Goal: Task Accomplishment & Management: Use online tool/utility

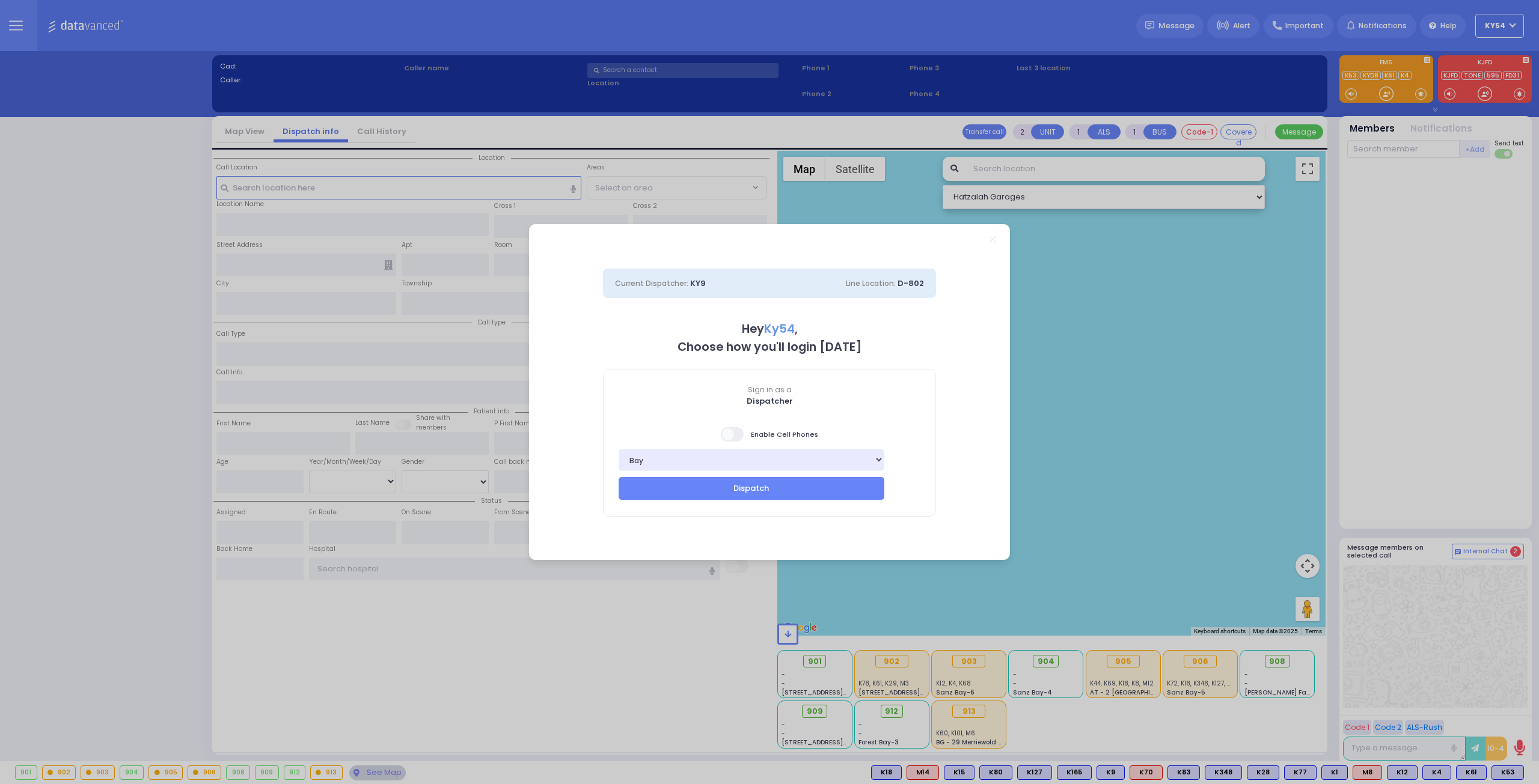
click at [732, 434] on span at bounding box center [732, 434] width 24 height 14
click at [120, 426] on input "checkbox" at bounding box center [120, 426] width 0 height 0
click at [742, 491] on button "Dispatch" at bounding box center [751, 488] width 266 height 22
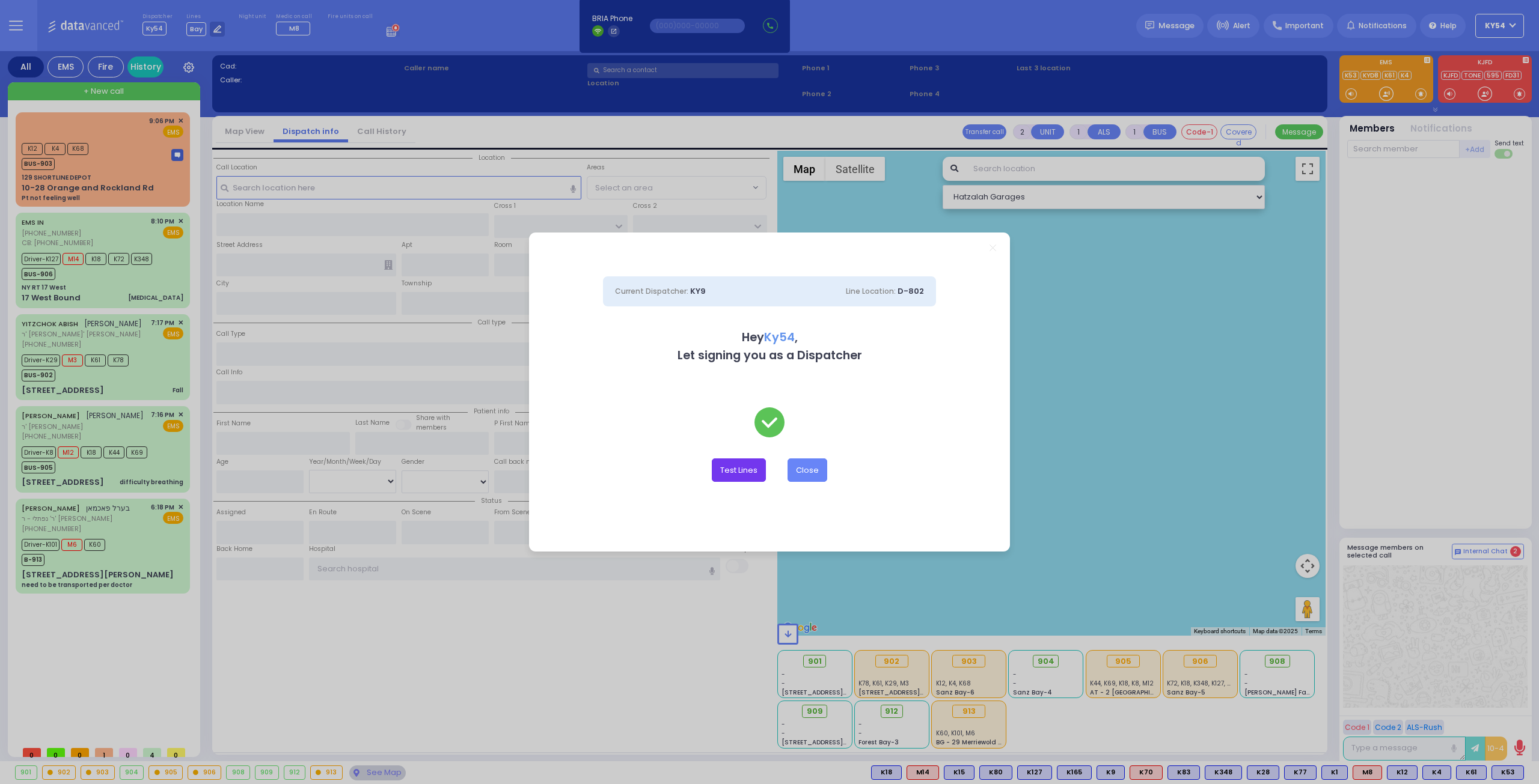
click at [748, 471] on button "Test Lines" at bounding box center [738, 469] width 54 height 22
type input "8457831212"
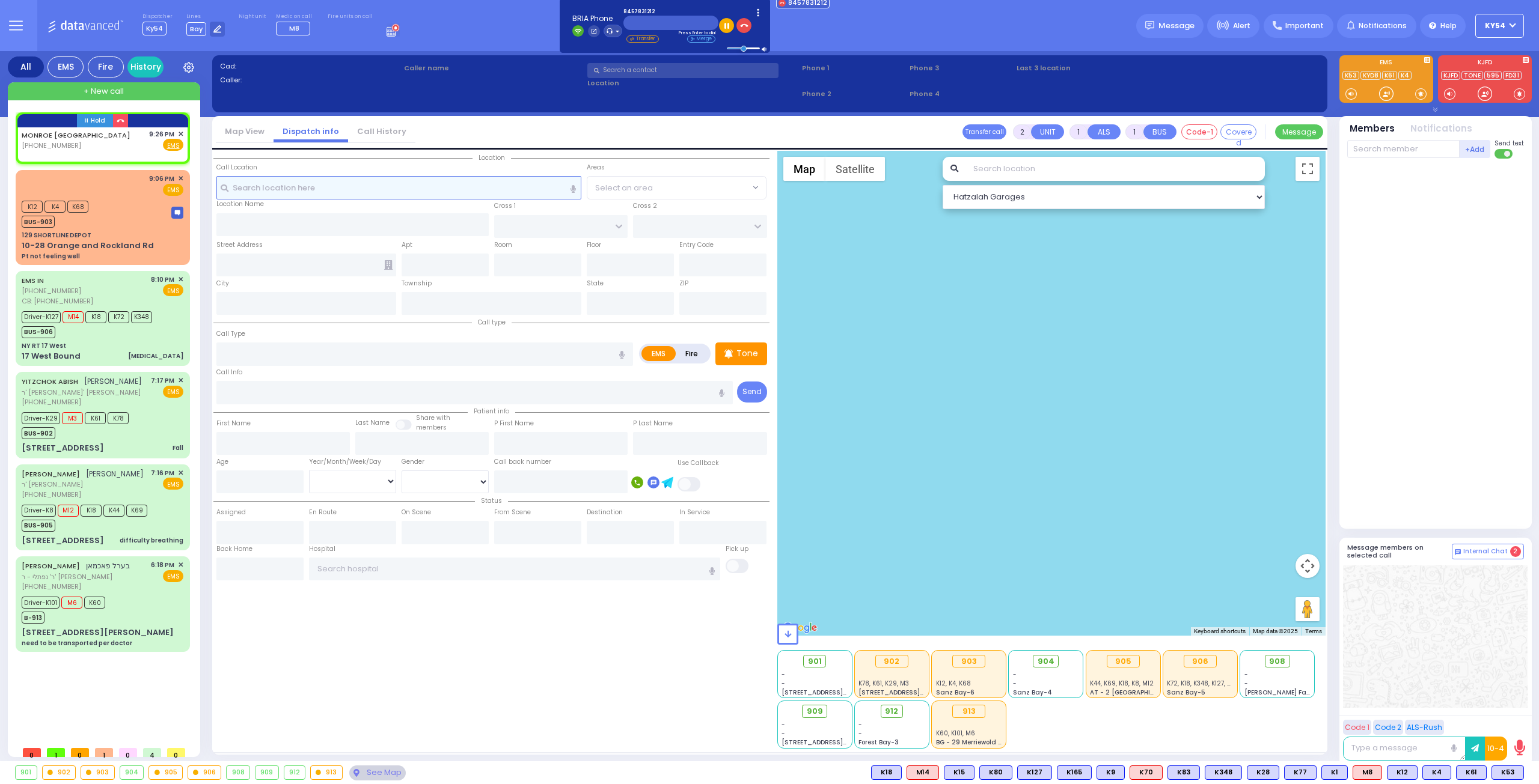
select select
radio input "true"
select select
type input "21:26"
select select "Hatzalah Garages"
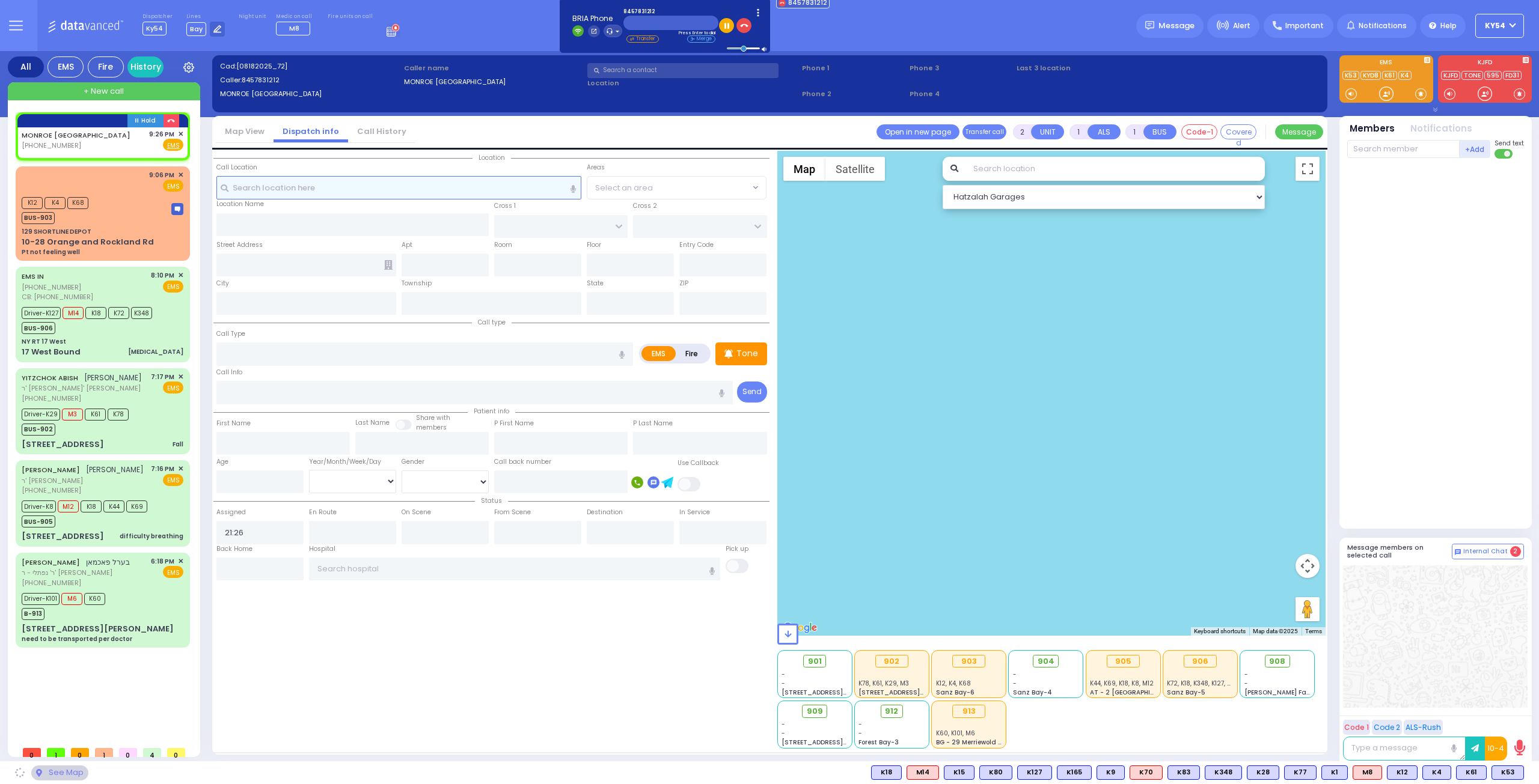
select select
radio input "true"
select select
select select "Hatzalah Garages"
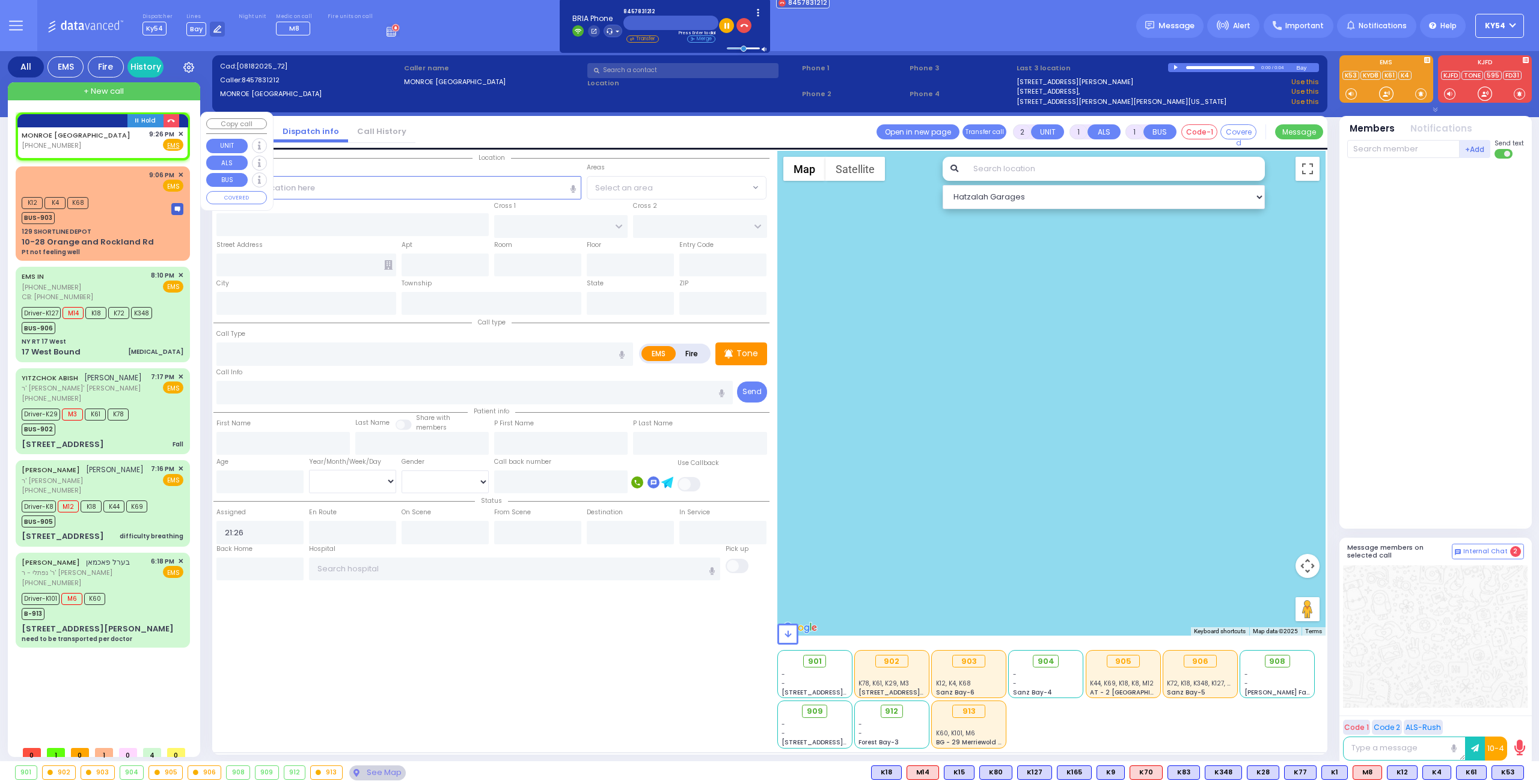
click at [181, 133] on span "✕" at bounding box center [181, 134] width 5 height 10
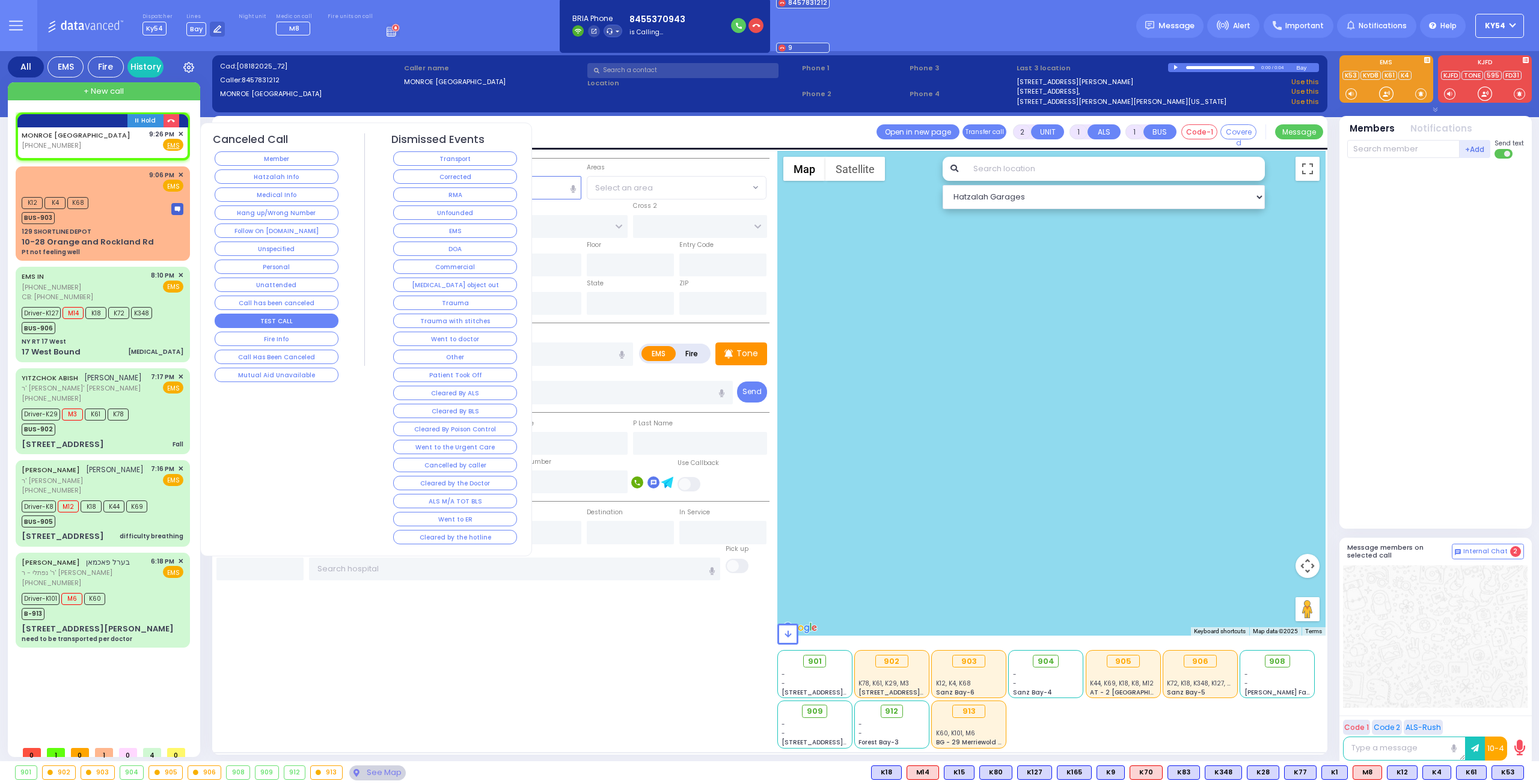
click at [255, 315] on button "TEST CALL" at bounding box center [276, 320] width 124 height 14
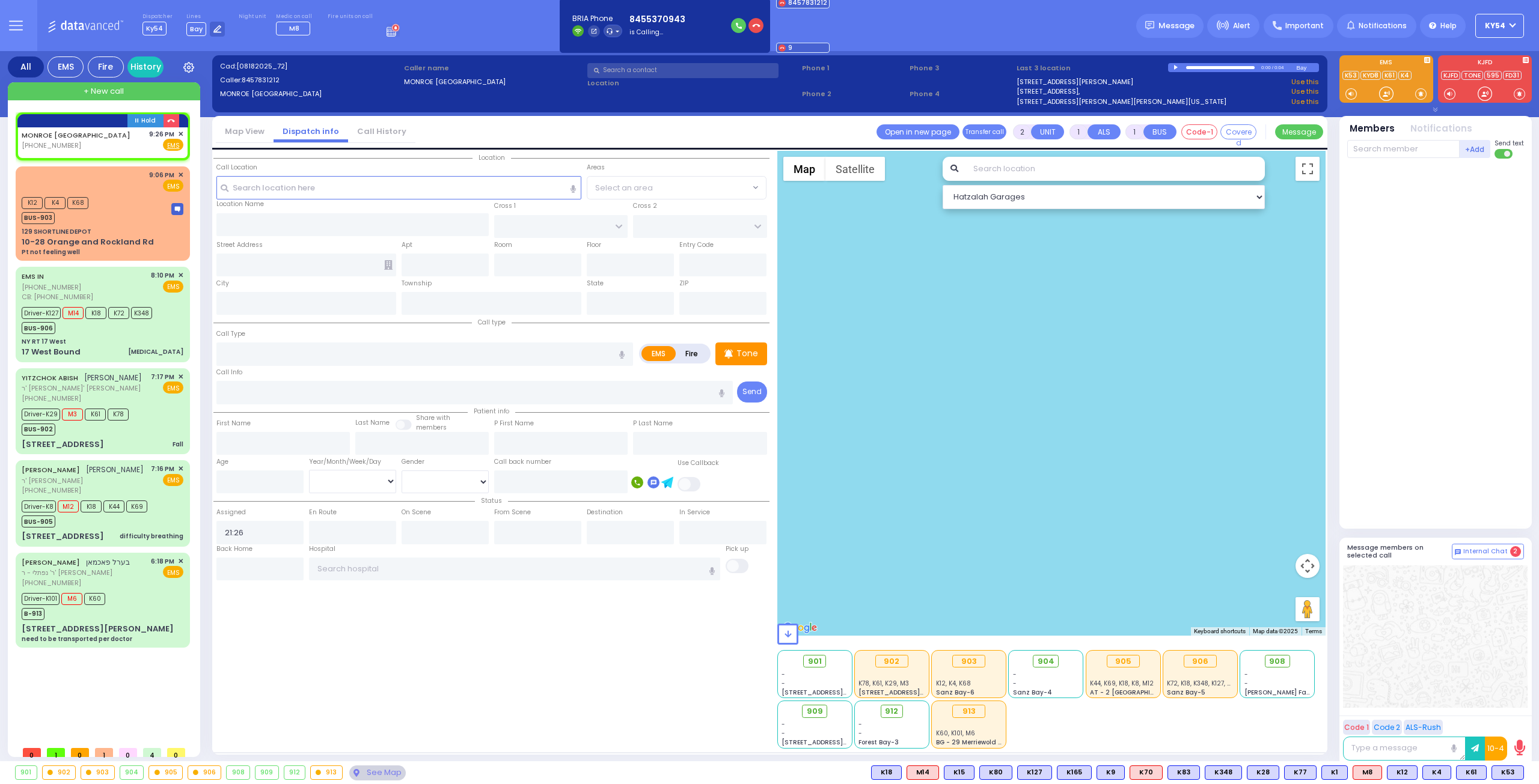
select select
radio input "true"
select select
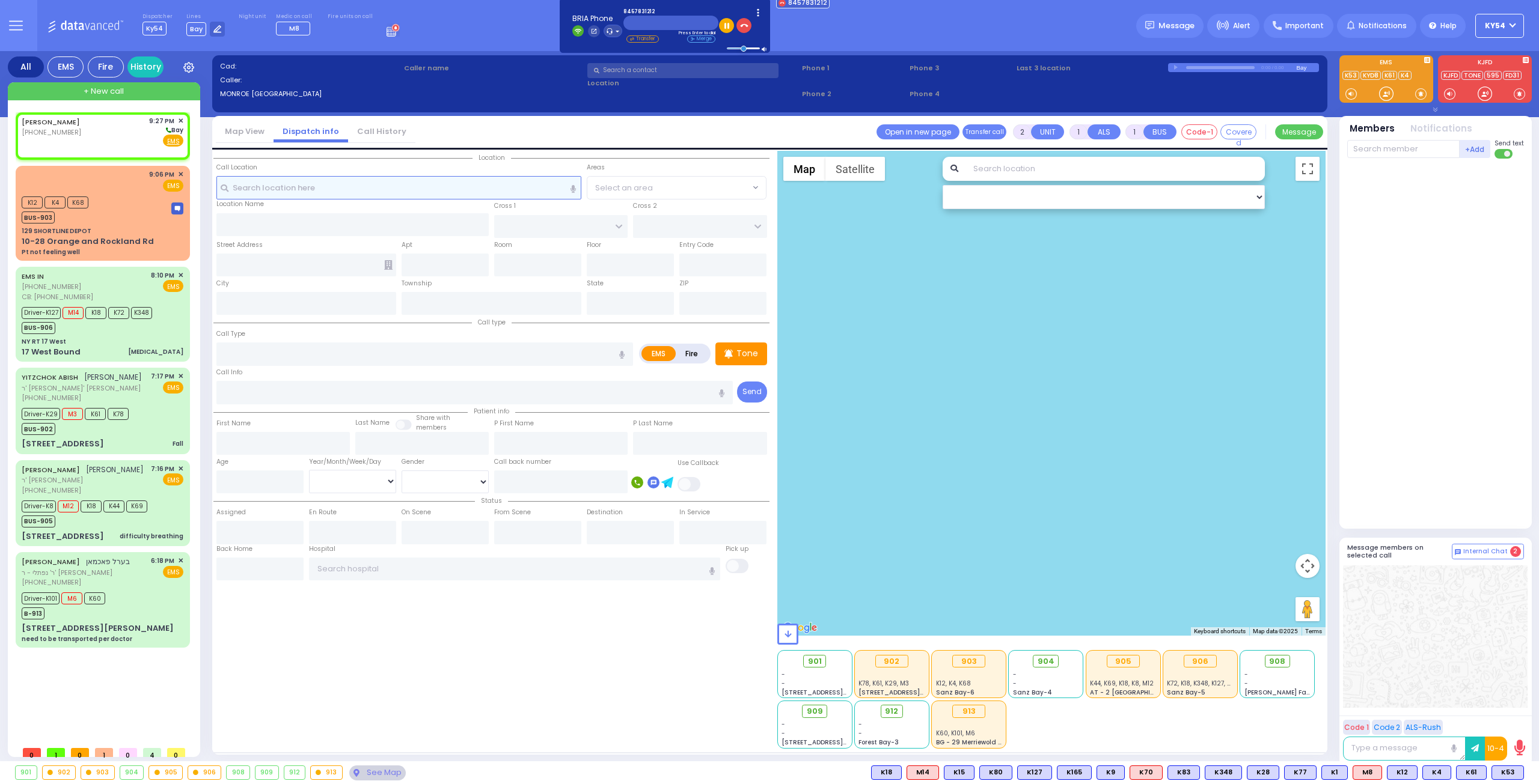
select select
radio input "true"
select select
type input "21:27"
select select "Hatzalah Garages"
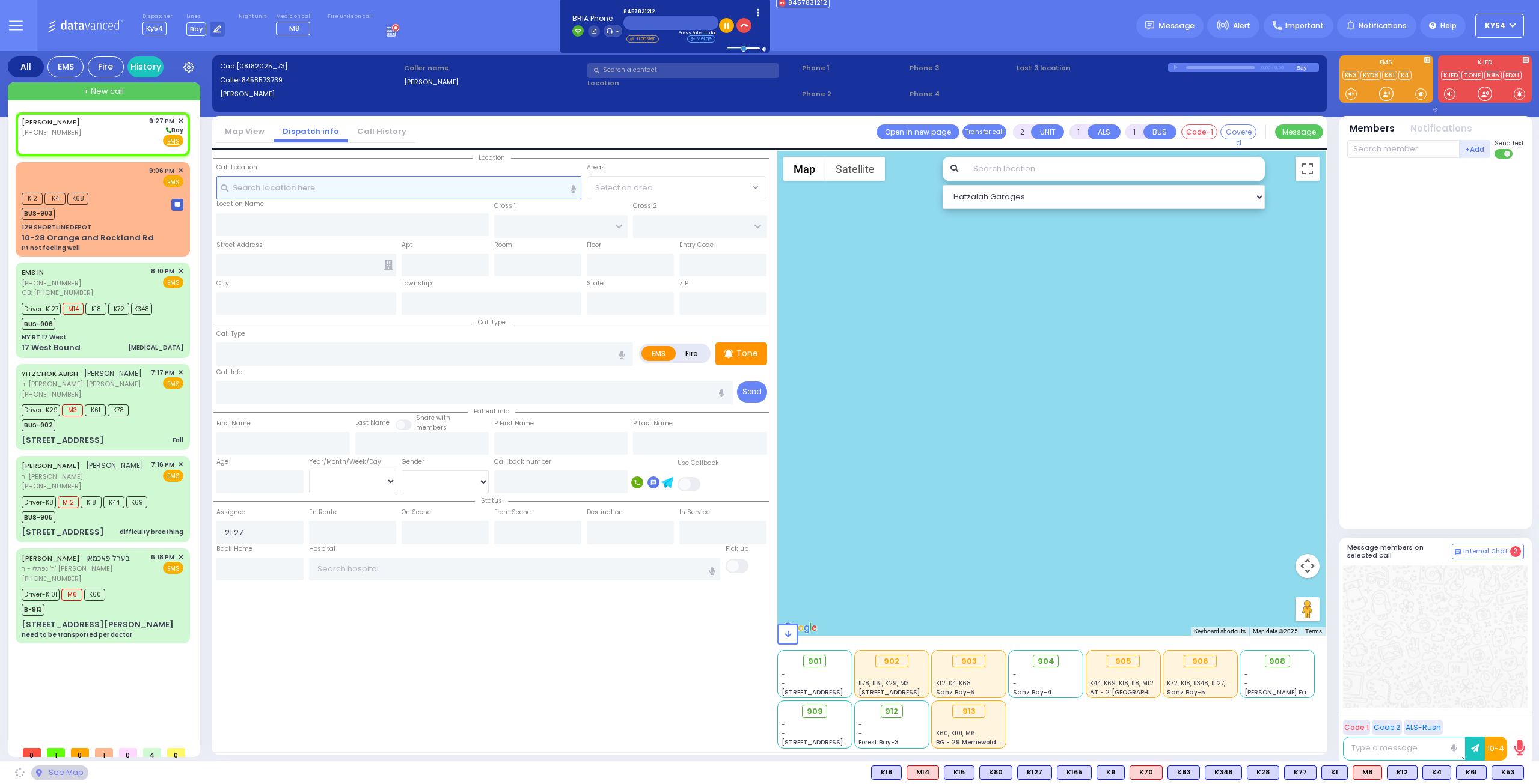
select select
radio input "true"
select select
select select "Hatzalah Garages"
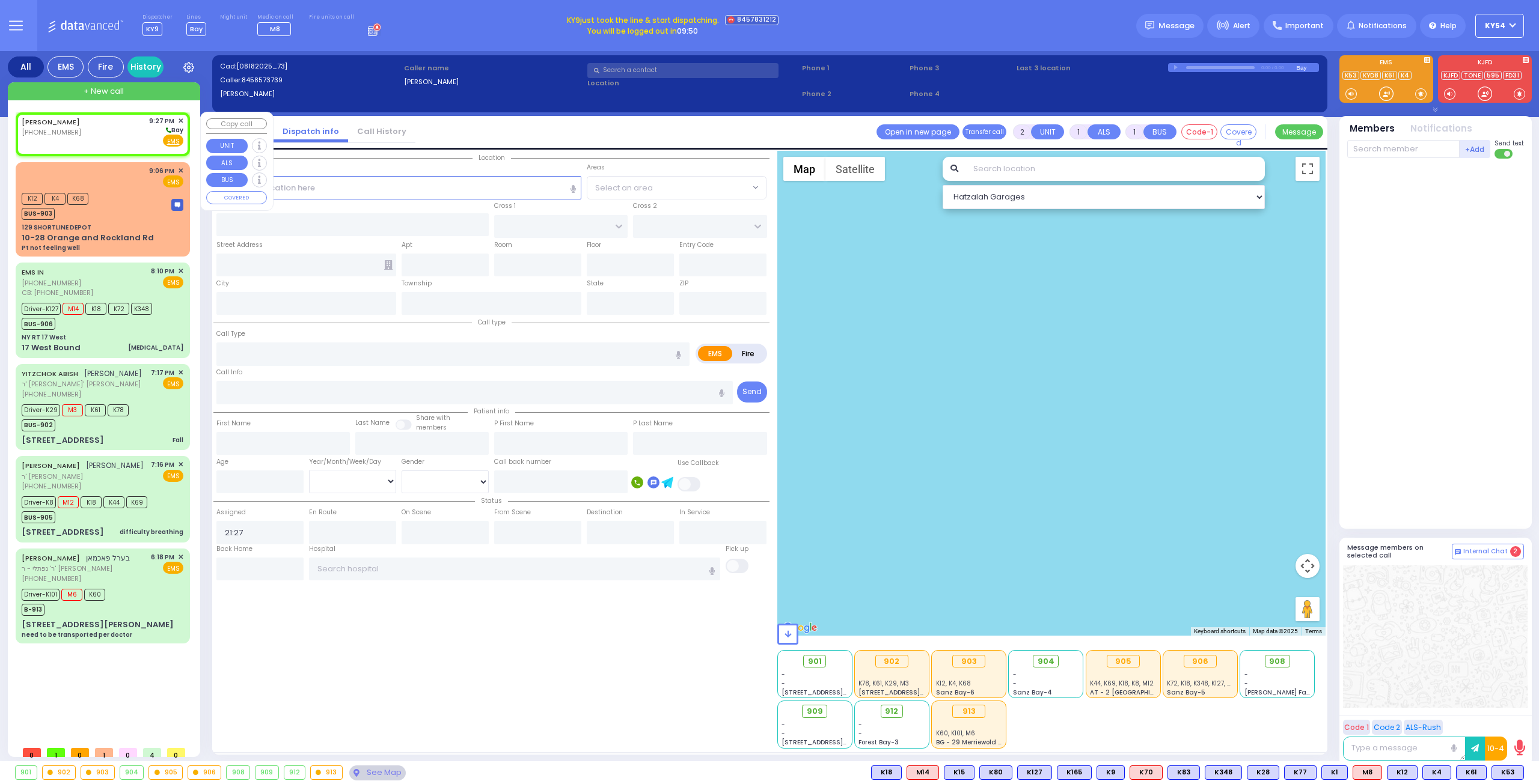
click at [100, 136] on div "[PERSON_NAME] [PHONE_NUMBER] 9:27 PM ✕ [GEOGRAPHIC_DATA]" at bounding box center [102, 131] width 161 height 32
select select
radio input "true"
select select
select select "Hatzalah Garages"
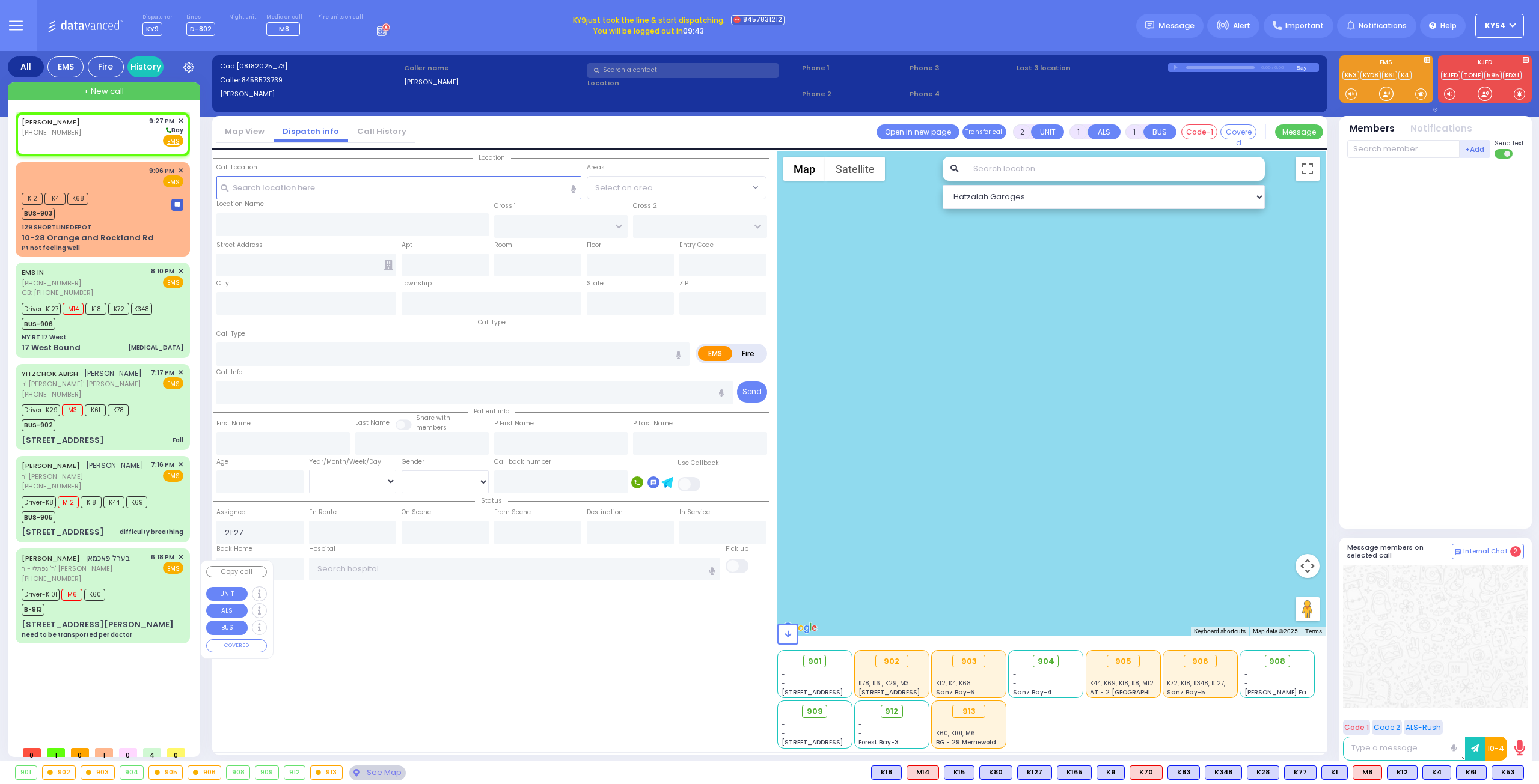
click at [109, 693] on div "[PERSON_NAME] [PHONE_NUMBER] 9:27 PM ✕ EMS" at bounding box center [105, 426] width 179 height 628
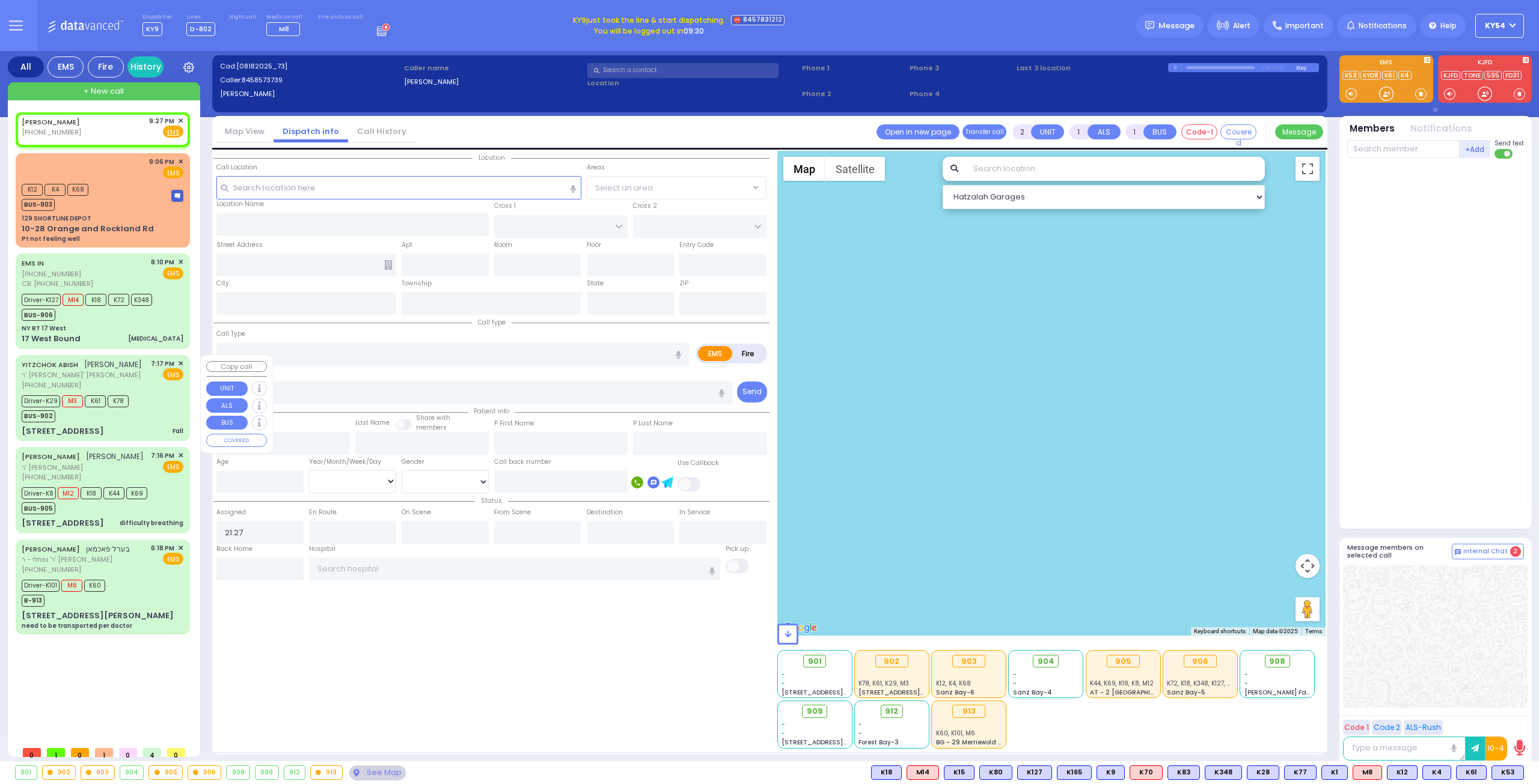
select select
radio input "true"
select select
select select "Hatzalah Garages"
click at [182, 118] on span "✕" at bounding box center [181, 121] width 5 height 10
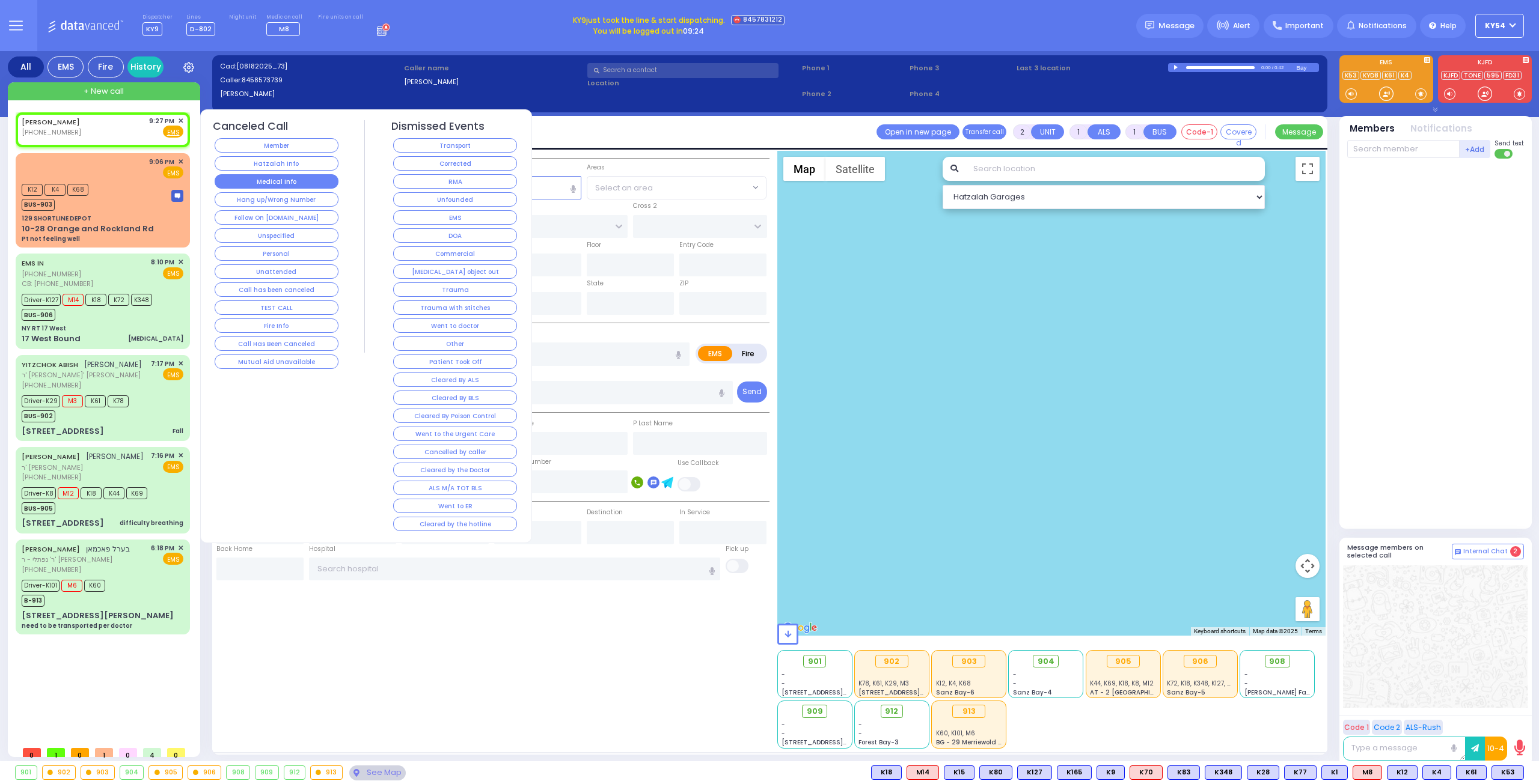
click at [255, 180] on button "Medical Info" at bounding box center [276, 181] width 124 height 14
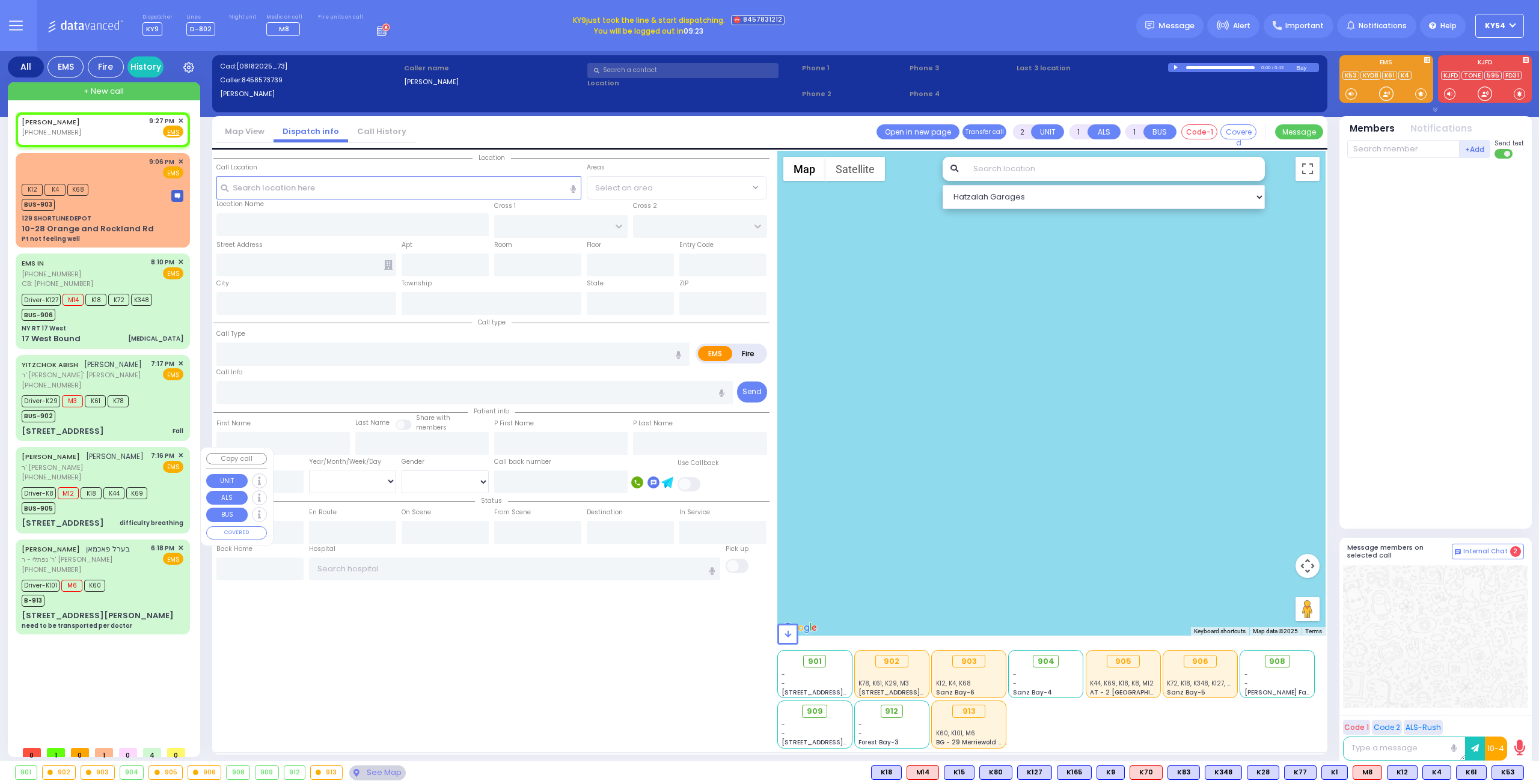
select select
radio input "true"
select select
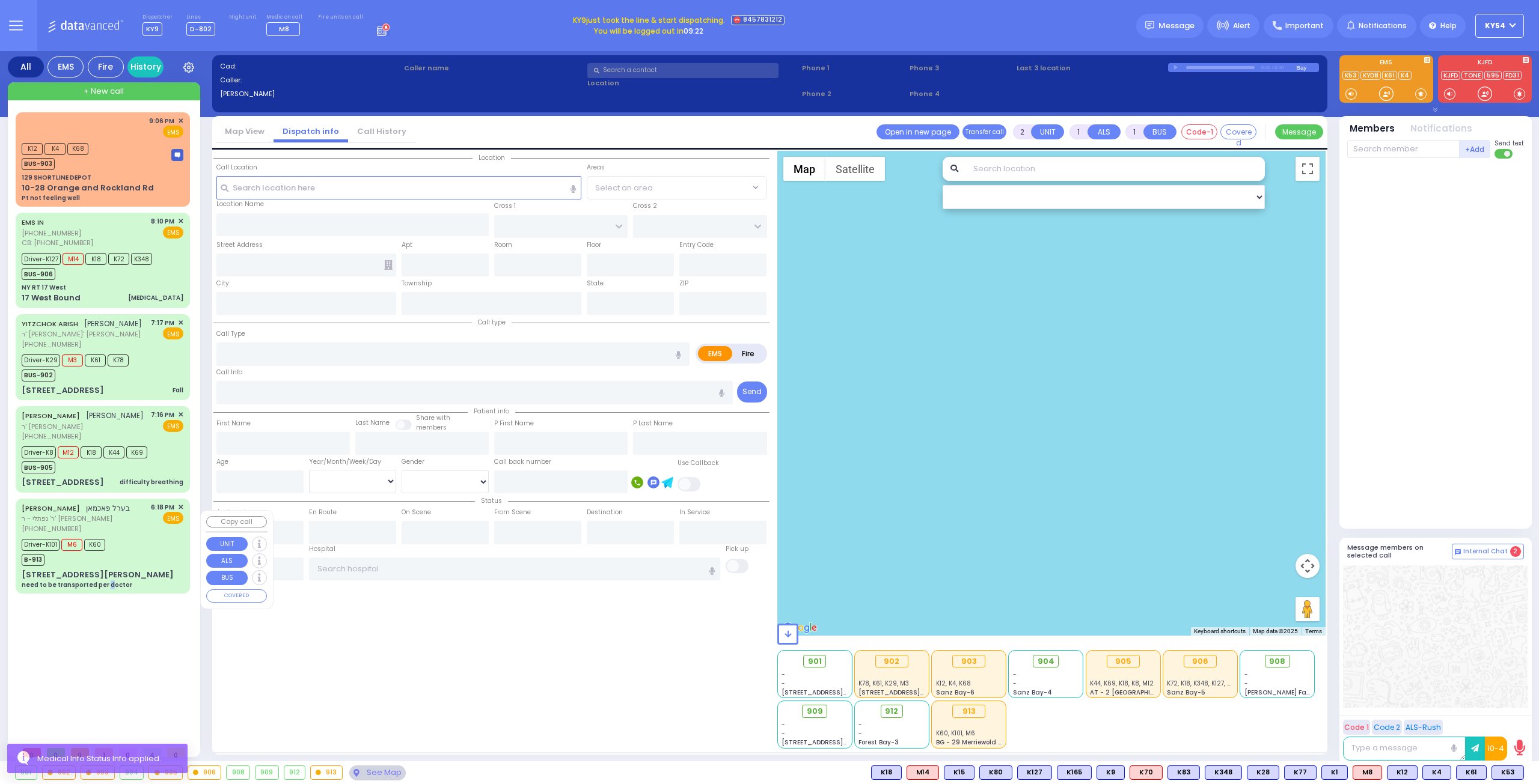
click at [102, 645] on div "9:06 PM ✕ K12 K4 K68 BUS-903" at bounding box center [105, 426] width 179 height 628
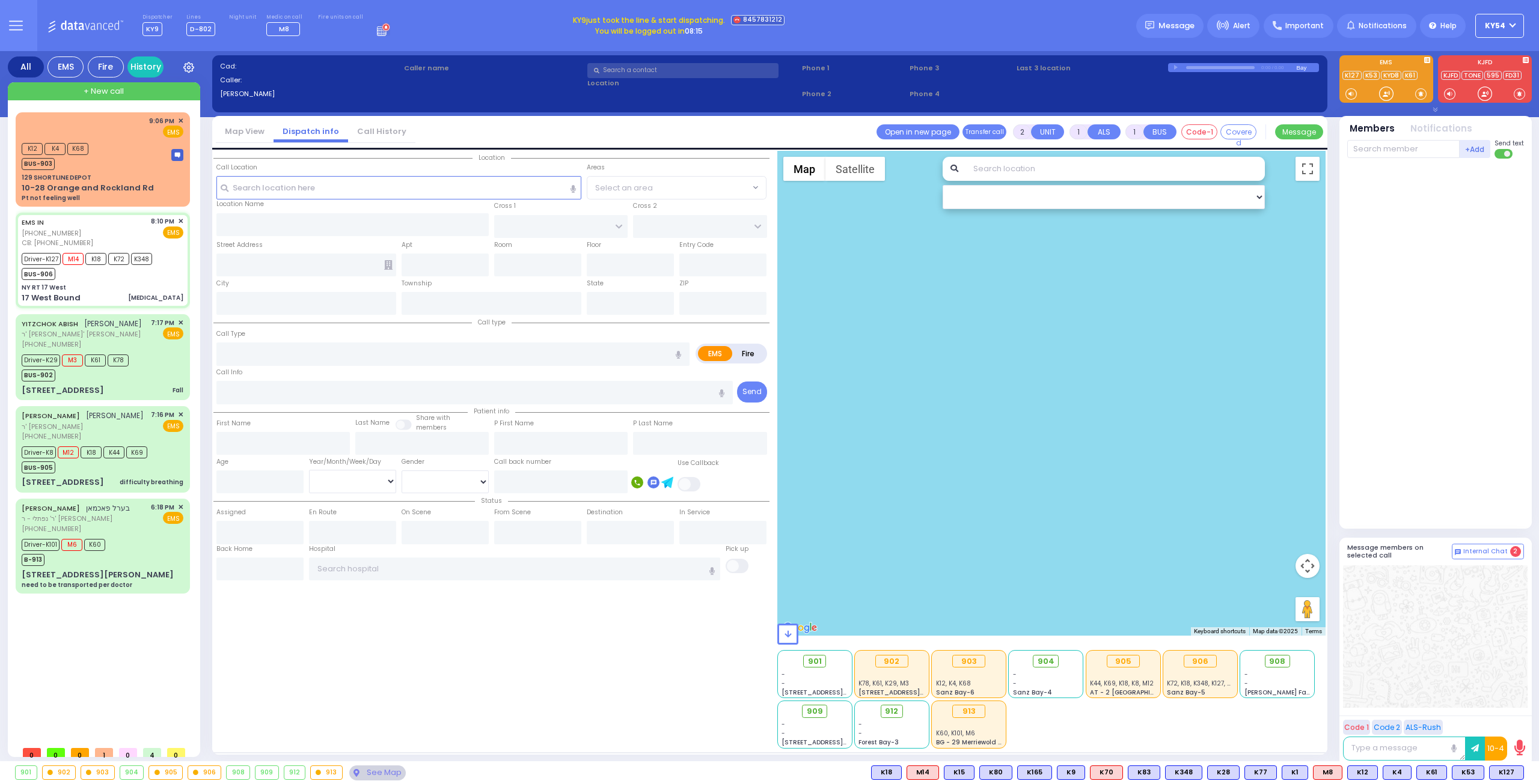
type input "6"
select select
type input "[MEDICAL_DATA]"
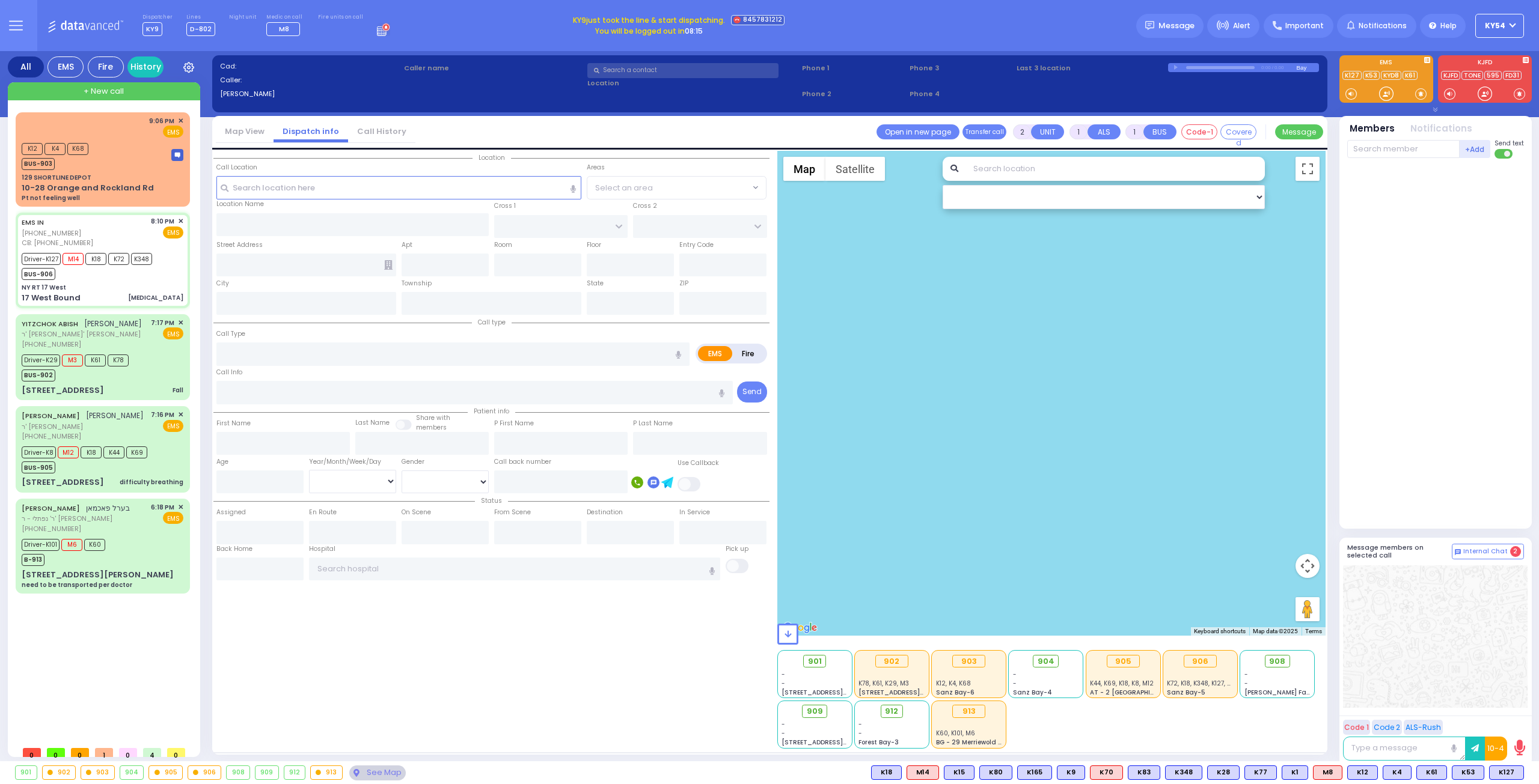
radio input "true"
type input "[PERSON_NAME]"
type input "1"
select select "Year"
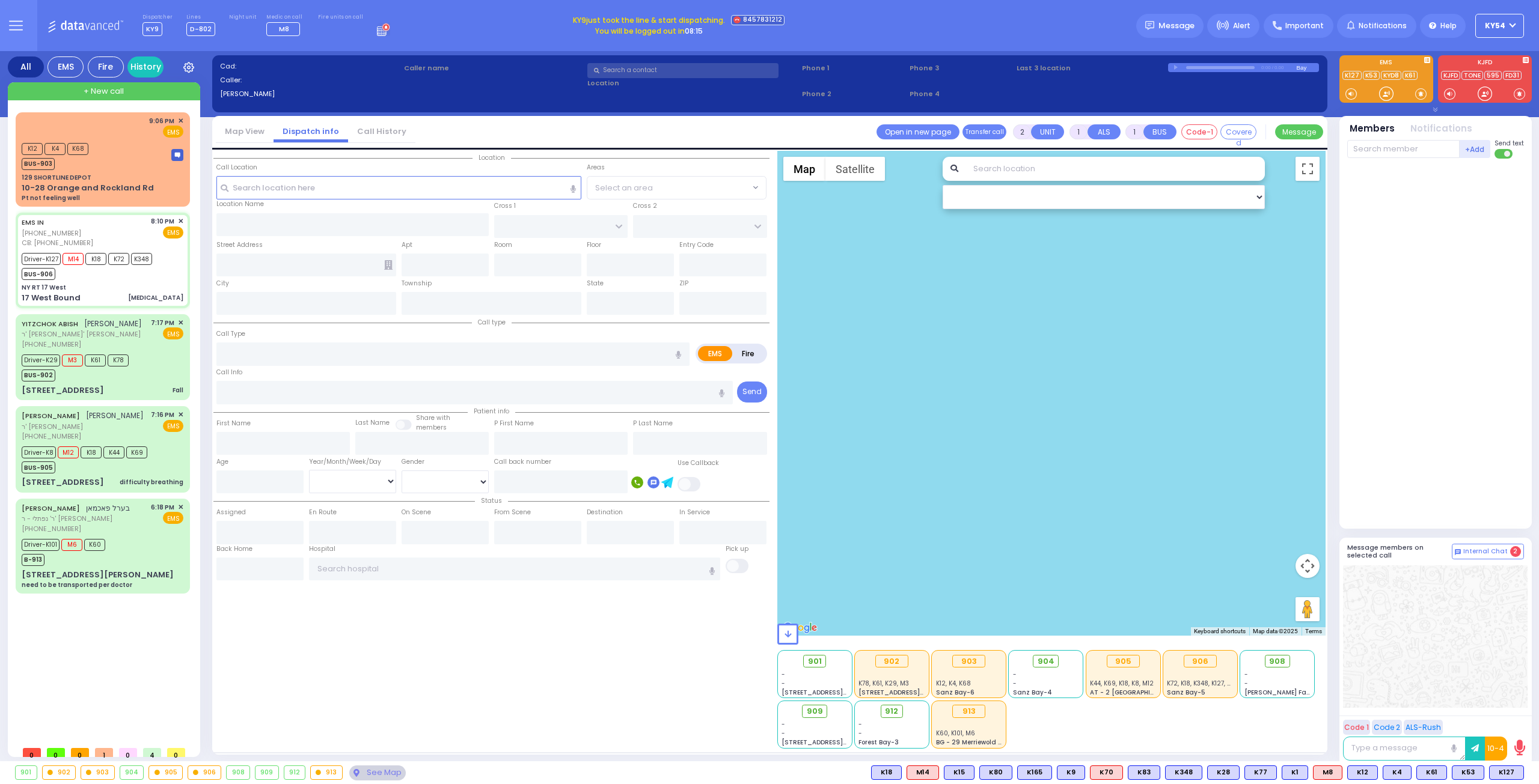
select select "[DEMOGRAPHIC_DATA]"
type input "3474862637"
type input "20:10"
type input "20:12"
type input "20:15"
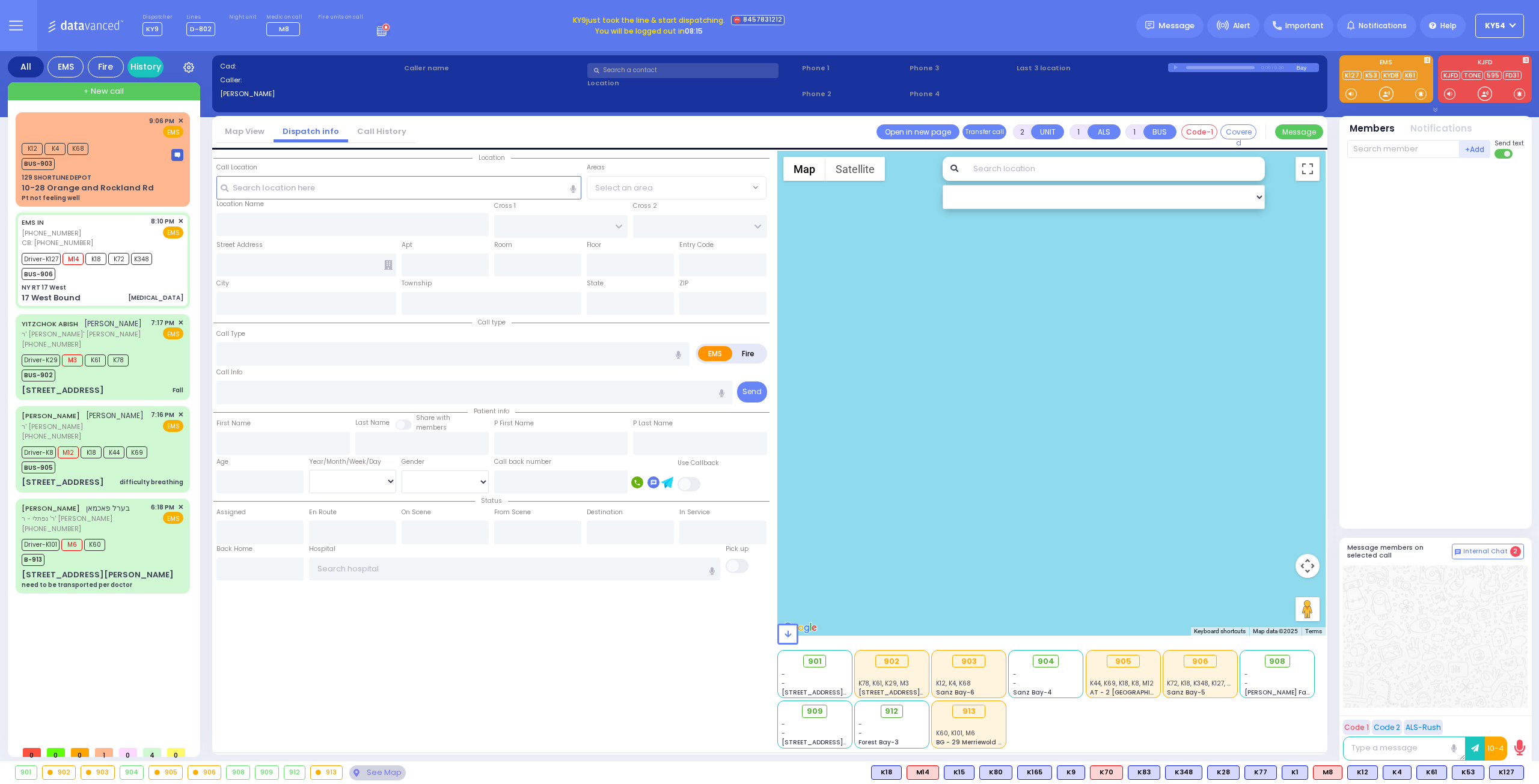
type input "20:33"
type input "21:29"
type input "[GEOGRAPHIC_DATA]"
select select "Hatzalah Garages"
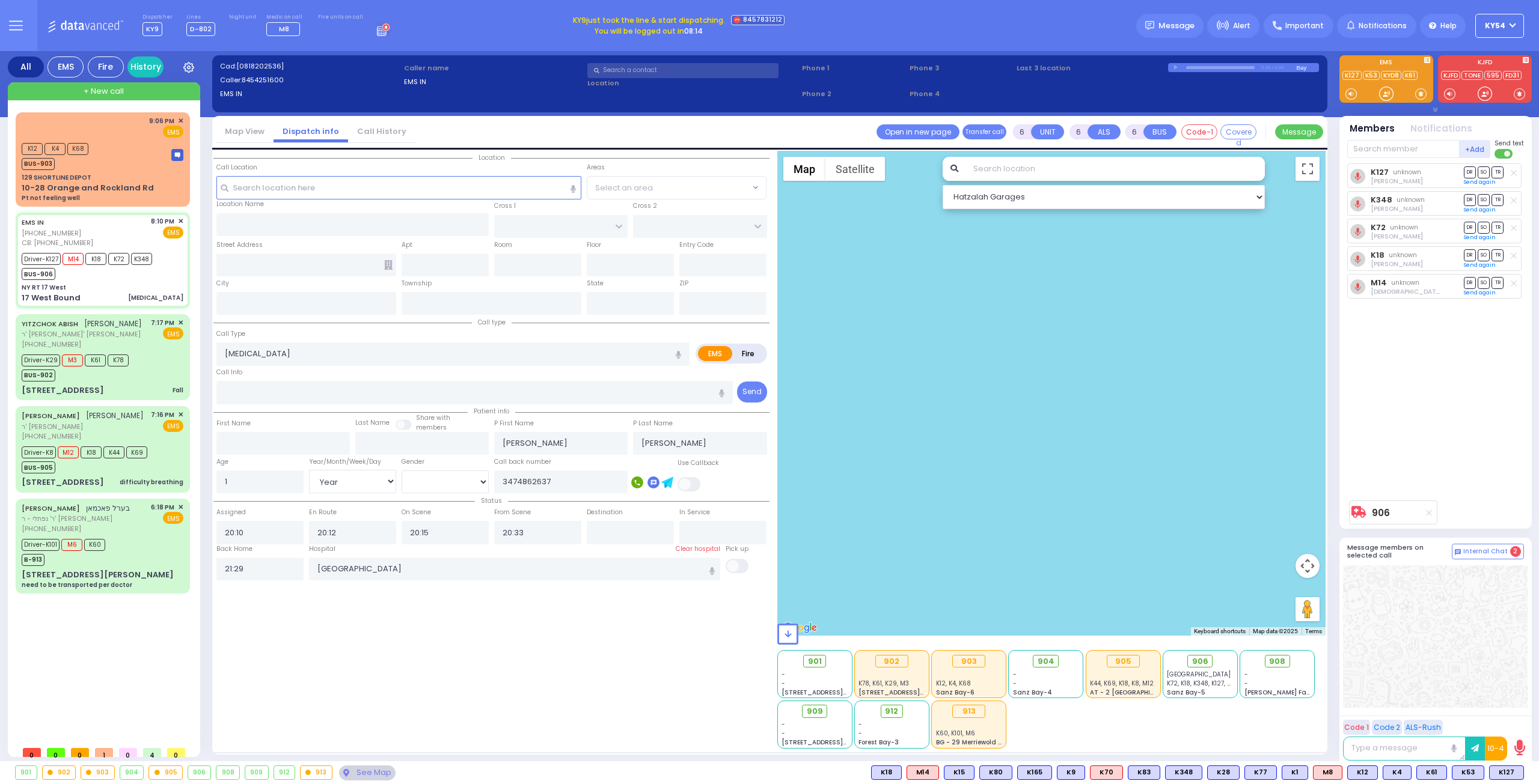
type input "NY RT 17 West"
type input "17 West Bound"
